Goal: Task Accomplishment & Management: Manage account settings

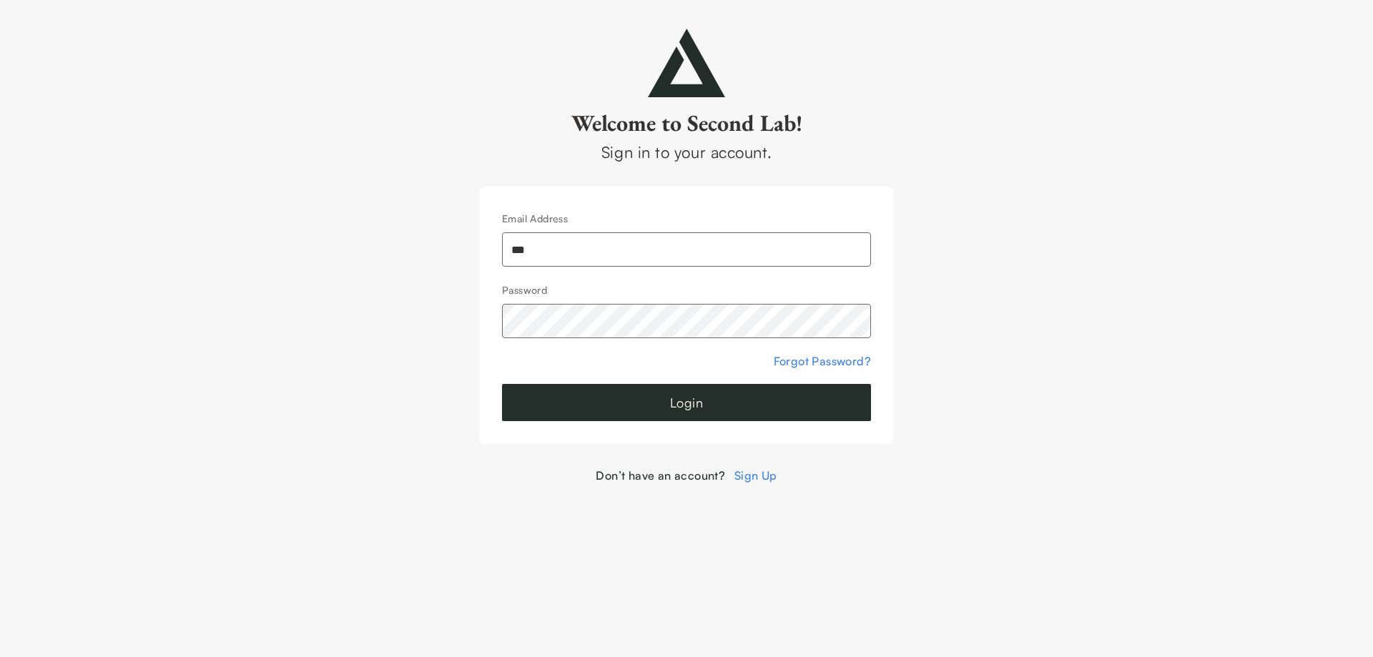
type input "**********"
click at [502, 384] on button "Login" at bounding box center [686, 402] width 369 height 37
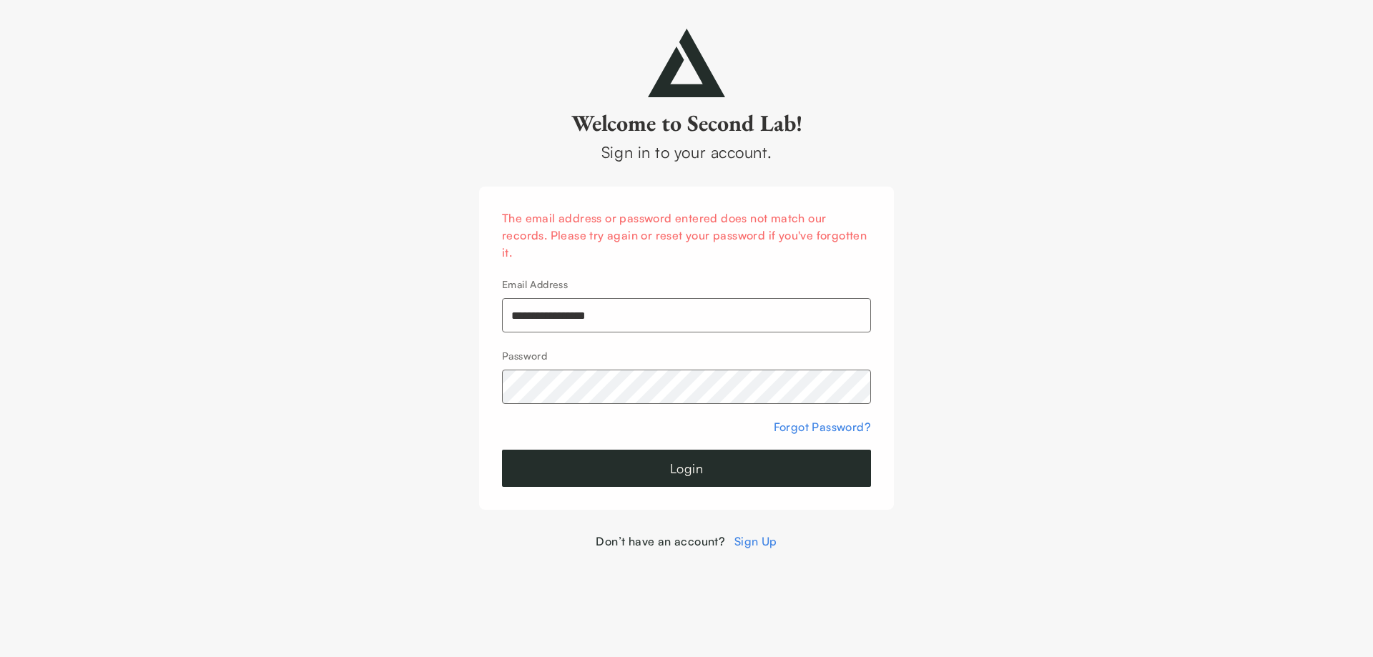
click at [502, 450] on button "Login" at bounding box center [686, 468] width 369 height 37
click at [660, 469] on button "Login" at bounding box center [686, 468] width 369 height 37
click at [806, 425] on link "Forgot Password?" at bounding box center [822, 427] width 97 height 14
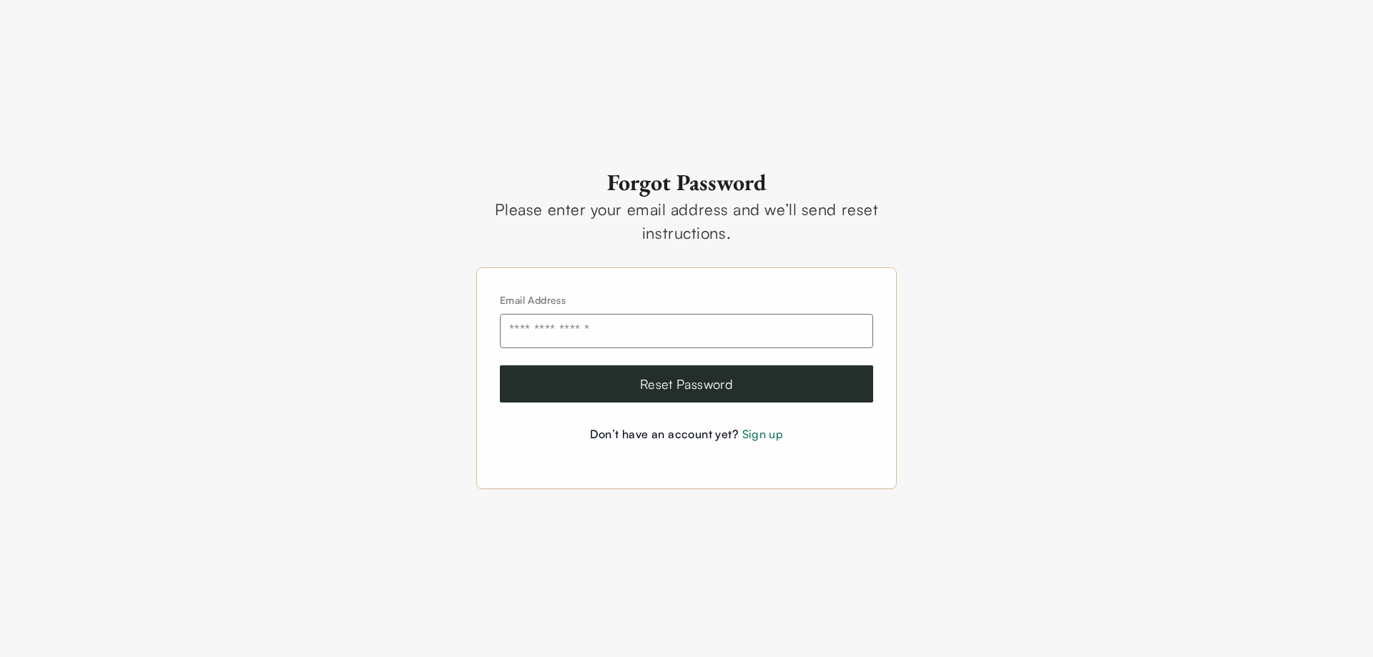
click at [640, 336] on input "email" at bounding box center [686, 331] width 373 height 34
type input "**********"
click at [635, 373] on button "Reset Password" at bounding box center [686, 384] width 373 height 37
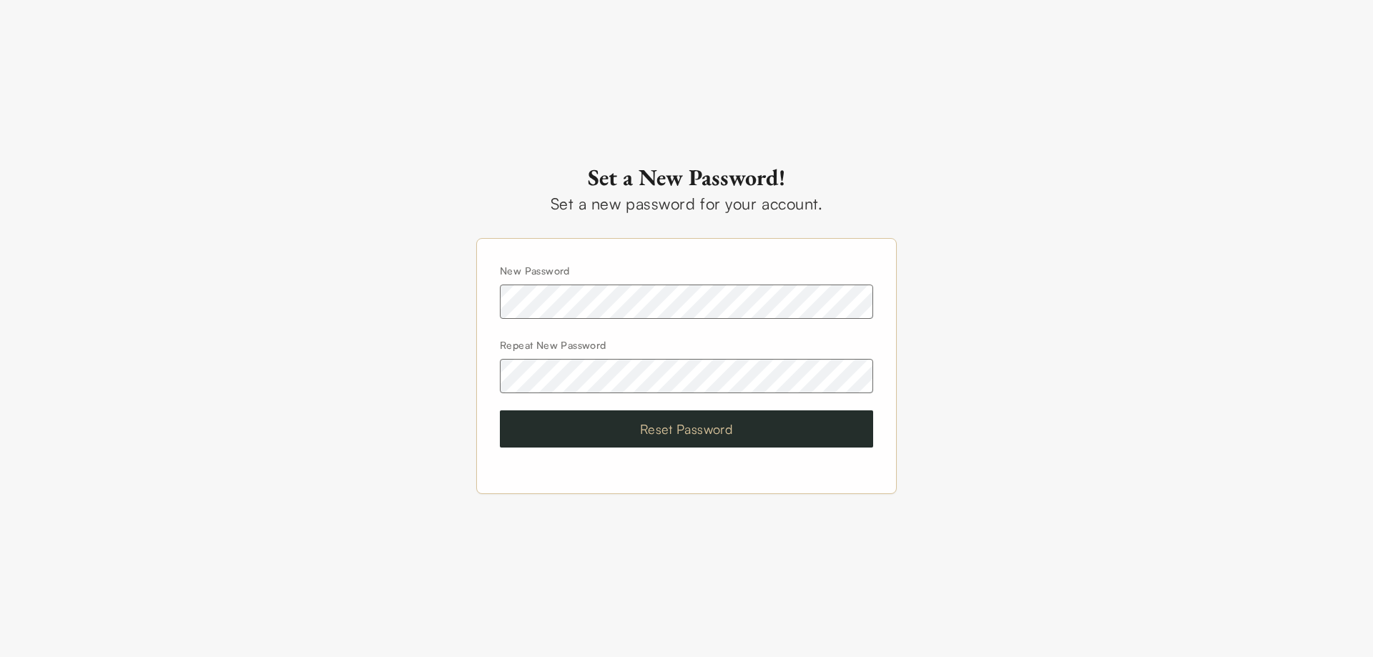
click at [656, 428] on button "Reset Password" at bounding box center [686, 429] width 373 height 37
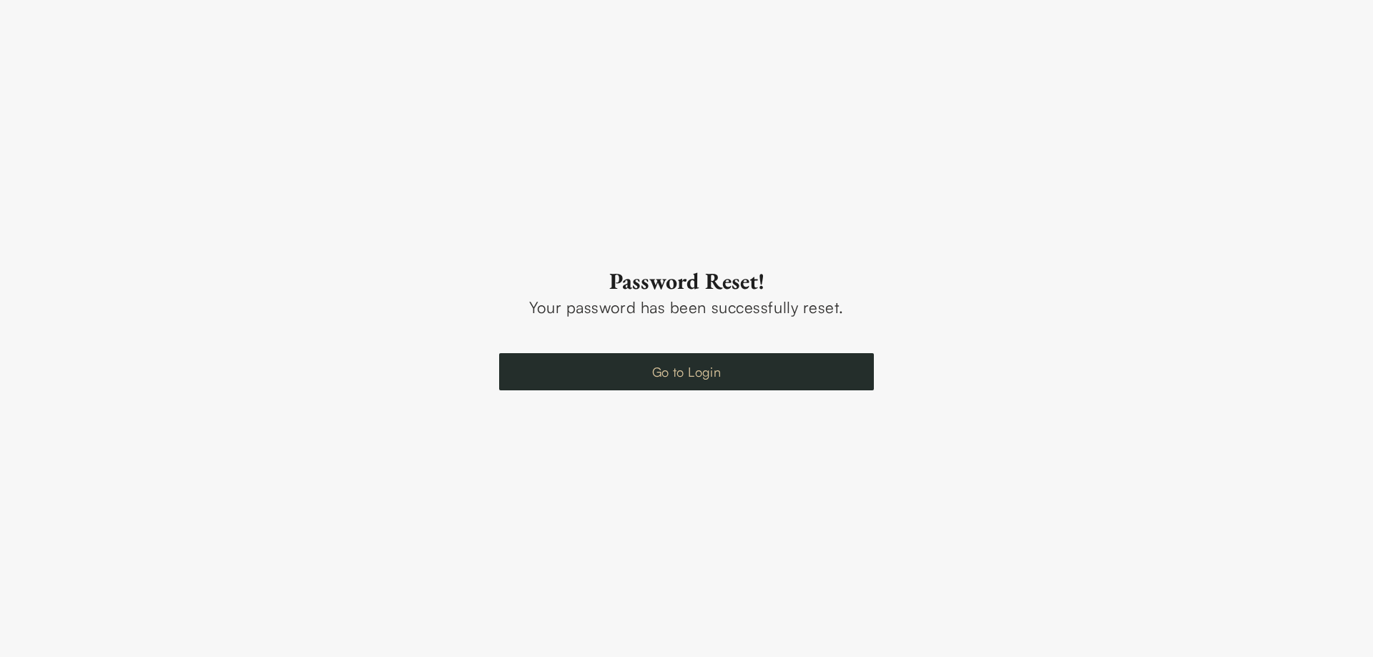
click at [667, 381] on link "Go to Login" at bounding box center [686, 371] width 375 height 37
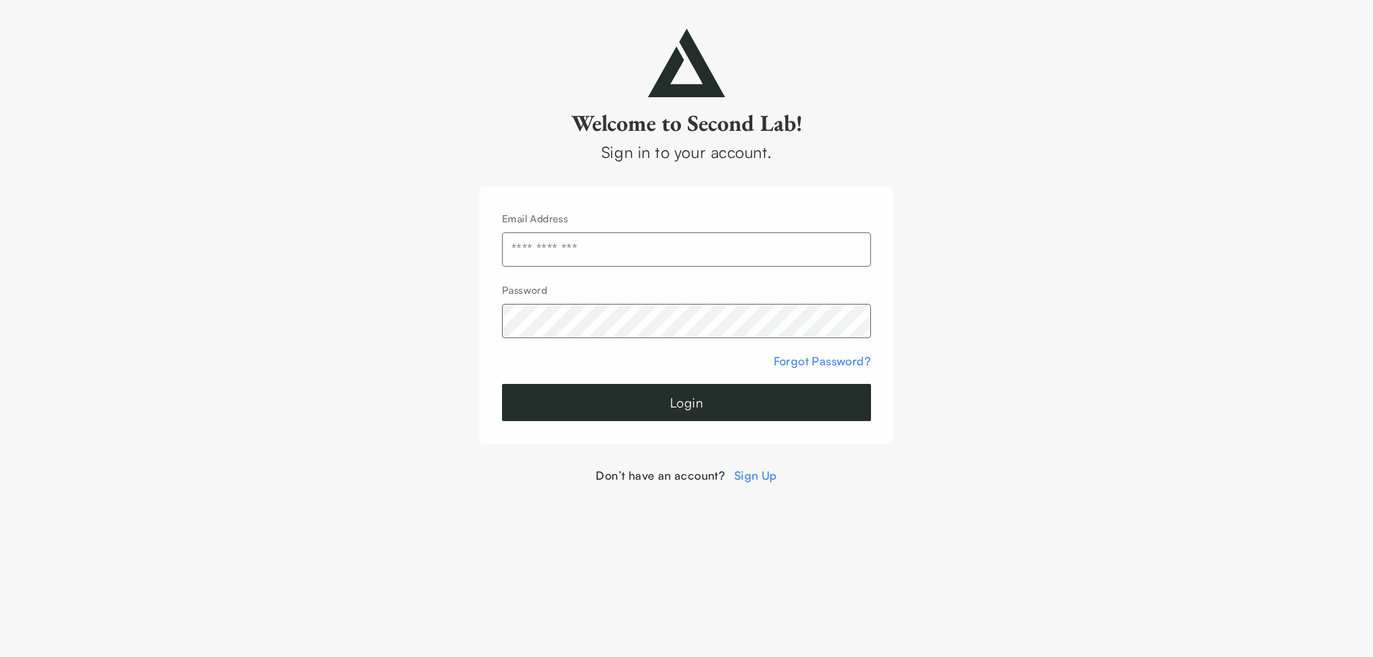
click at [628, 249] on input "text" at bounding box center [686, 249] width 369 height 34
type input "**********"
click at [639, 390] on button "Login" at bounding box center [686, 402] width 369 height 37
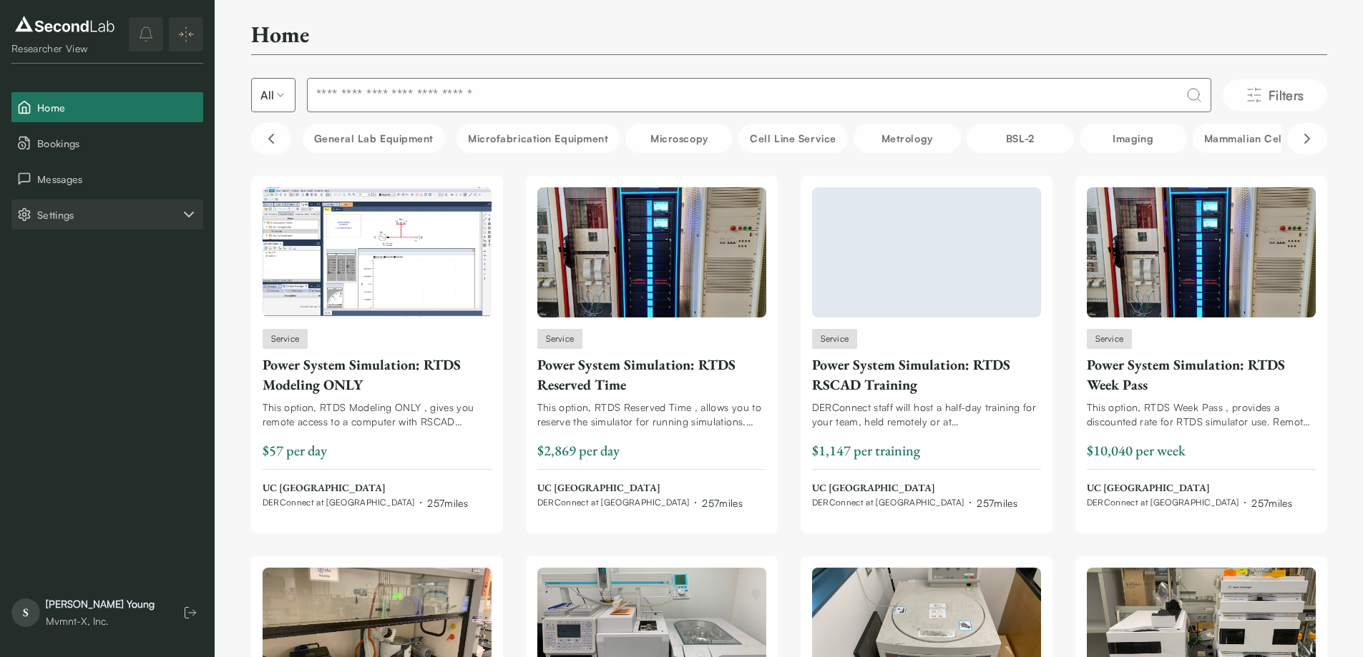
click at [195, 208] on icon "Settings" at bounding box center [188, 214] width 17 height 17
click at [82, 285] on button "Account" at bounding box center [107, 286] width 192 height 30
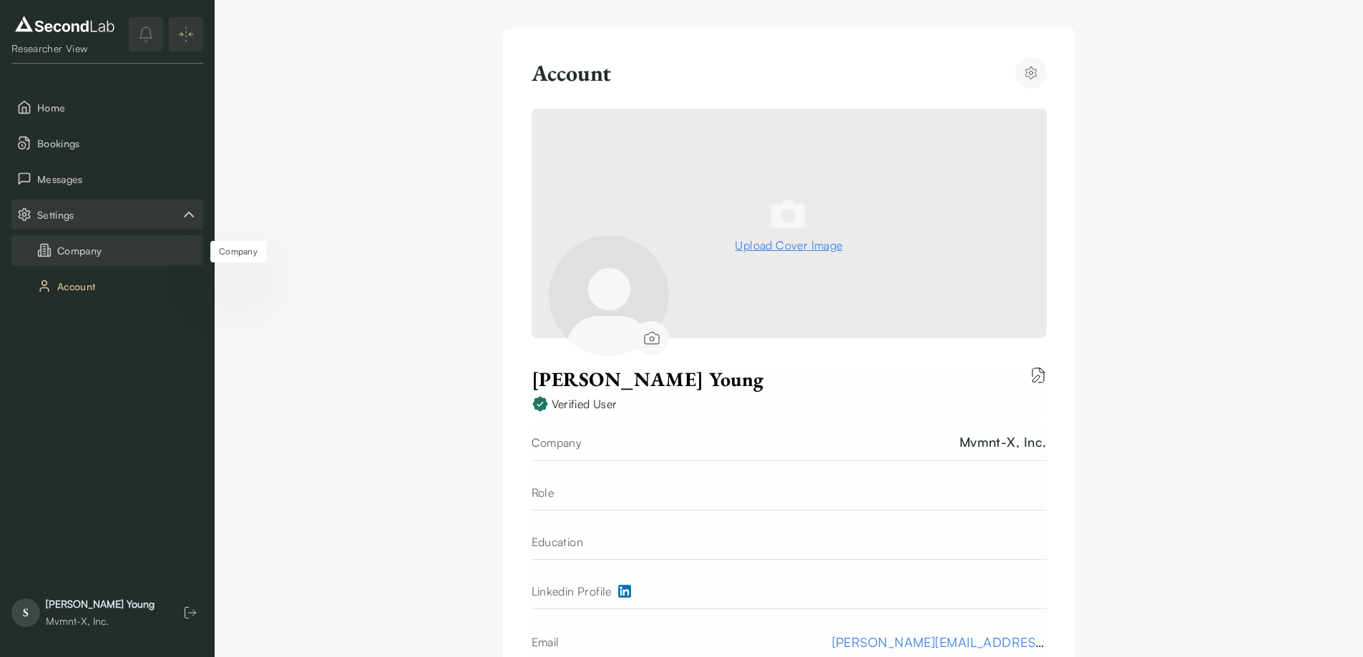
click at [79, 253] on button "Company" at bounding box center [107, 250] width 192 height 30
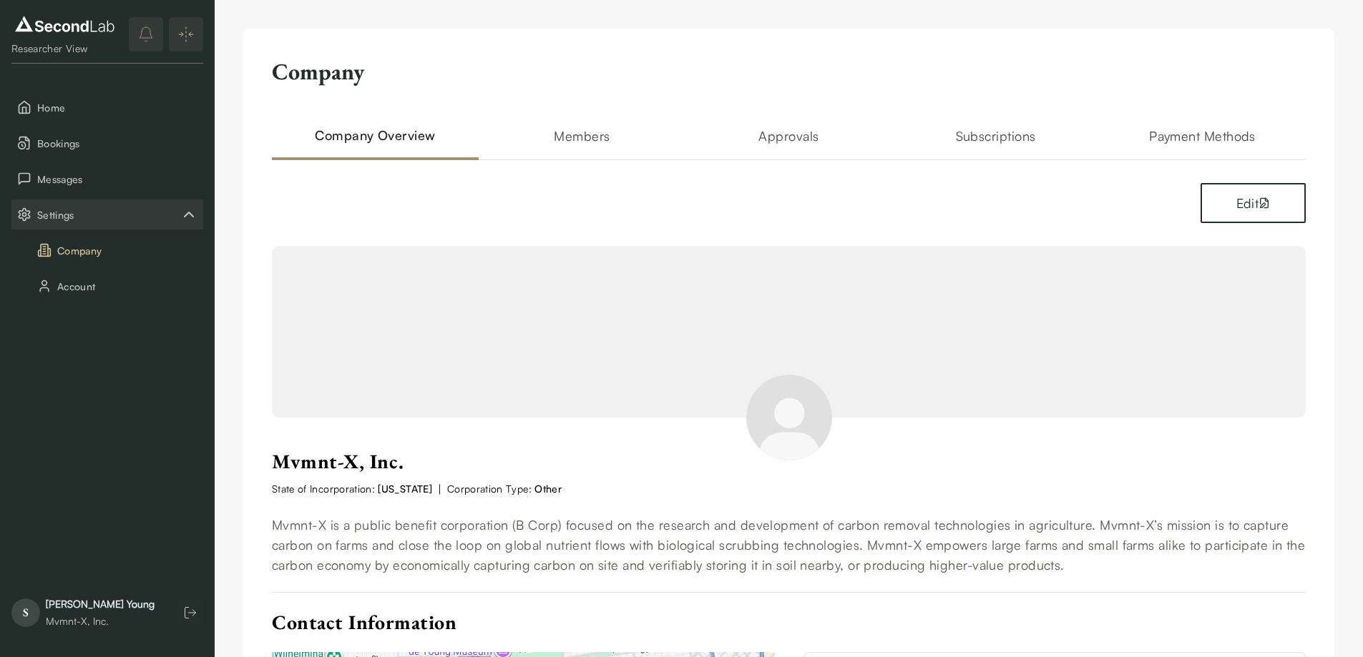
click at [991, 138] on h2 "Subscriptions" at bounding box center [995, 143] width 207 height 34
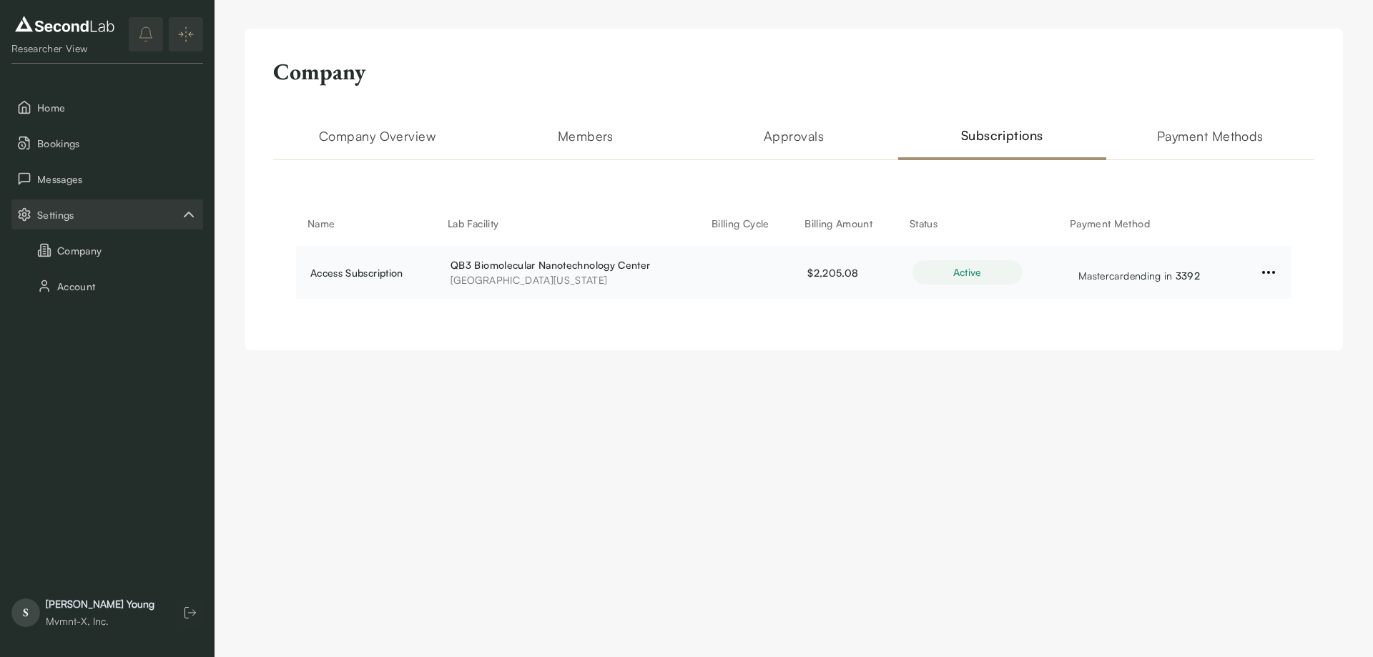
click at [1271, 273] on html "SKIP TO CONTENT Researcher View Home Bookings Messages Settings Company Account…" at bounding box center [686, 189] width 1373 height 379
click at [1241, 324] on div "See History" at bounding box center [1269, 323] width 134 height 26
click at [390, 276] on div "Access Subscription" at bounding box center [366, 272] width 112 height 15
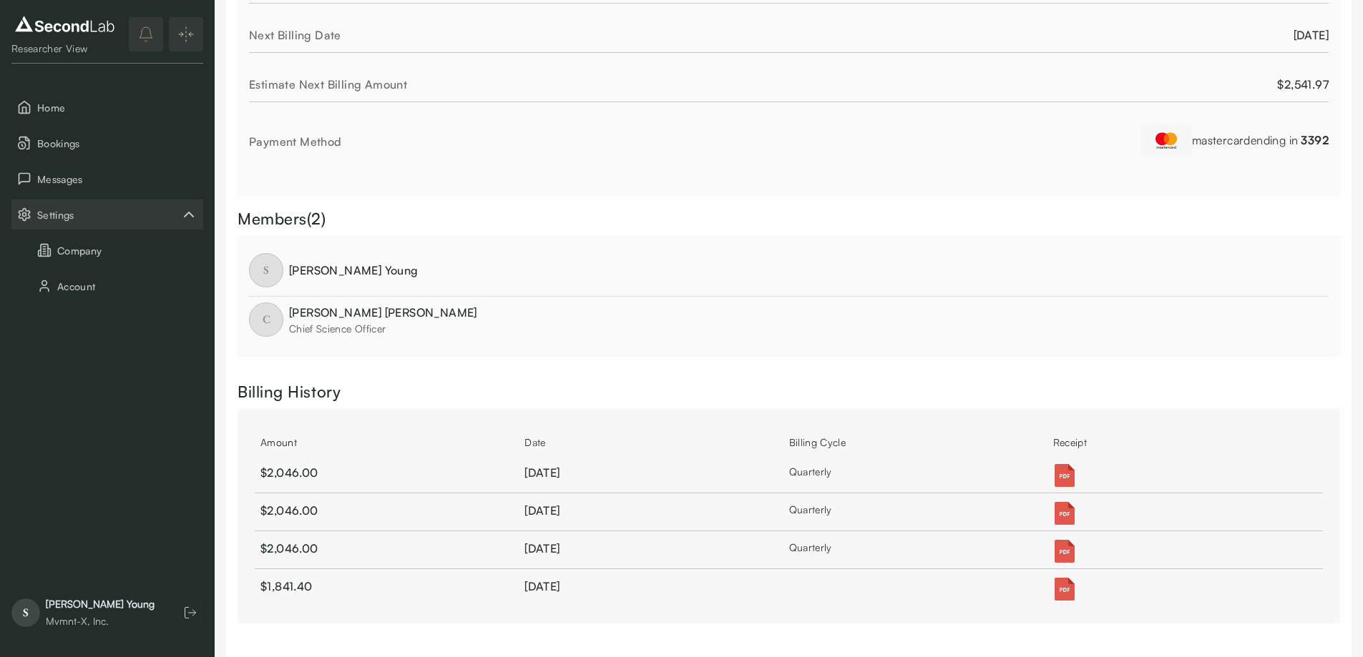
scroll to position [458, 0]
click at [1061, 476] on img at bounding box center [1064, 477] width 23 height 23
